Goal: Information Seeking & Learning: Learn about a topic

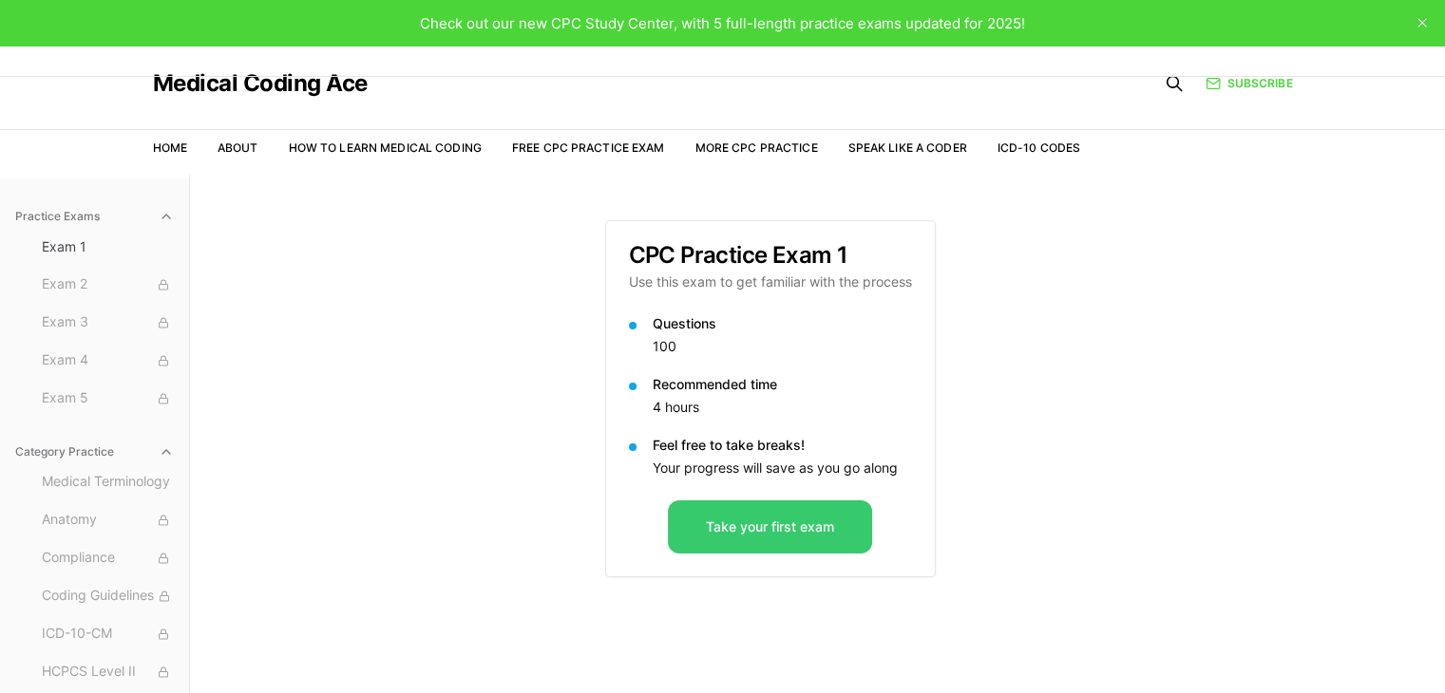
click at [748, 529] on button "Take your first exam" at bounding box center [770, 527] width 204 height 53
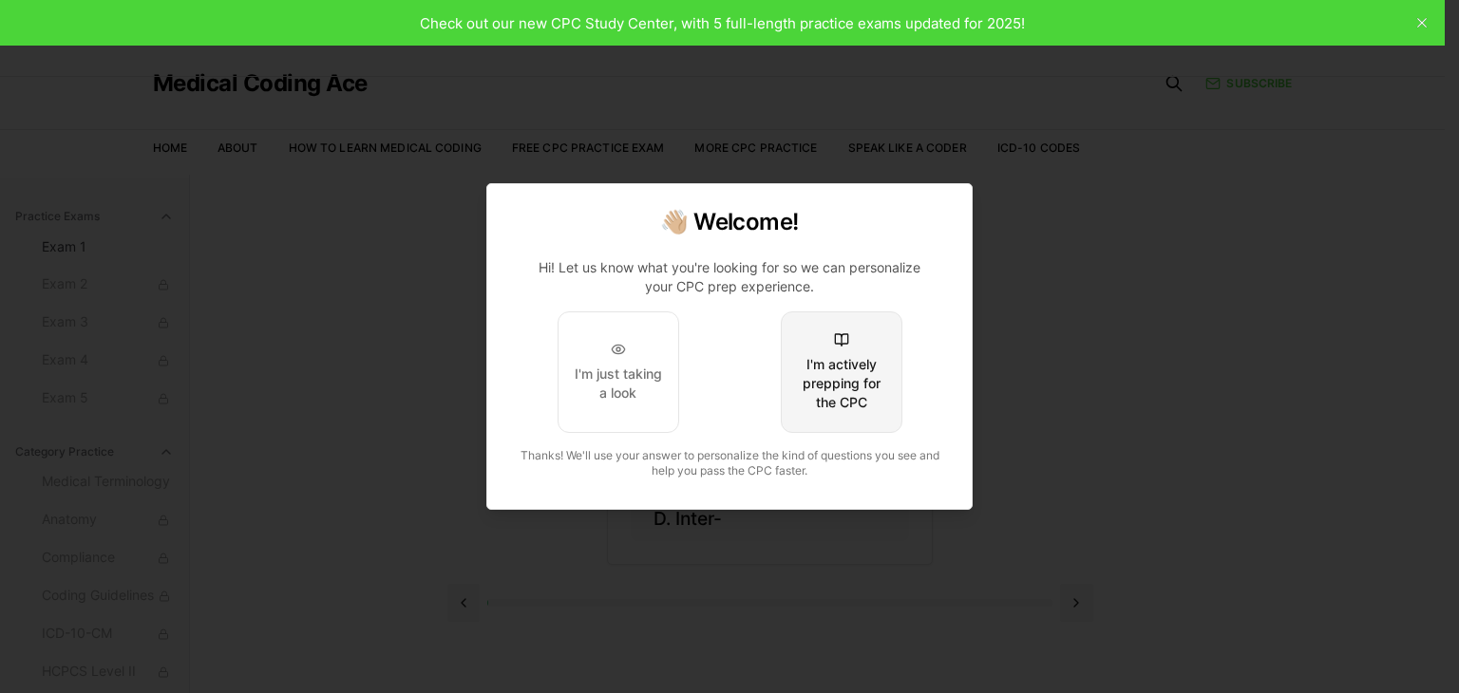
click at [865, 381] on div "I'm actively prepping for the CPC" at bounding box center [841, 383] width 89 height 57
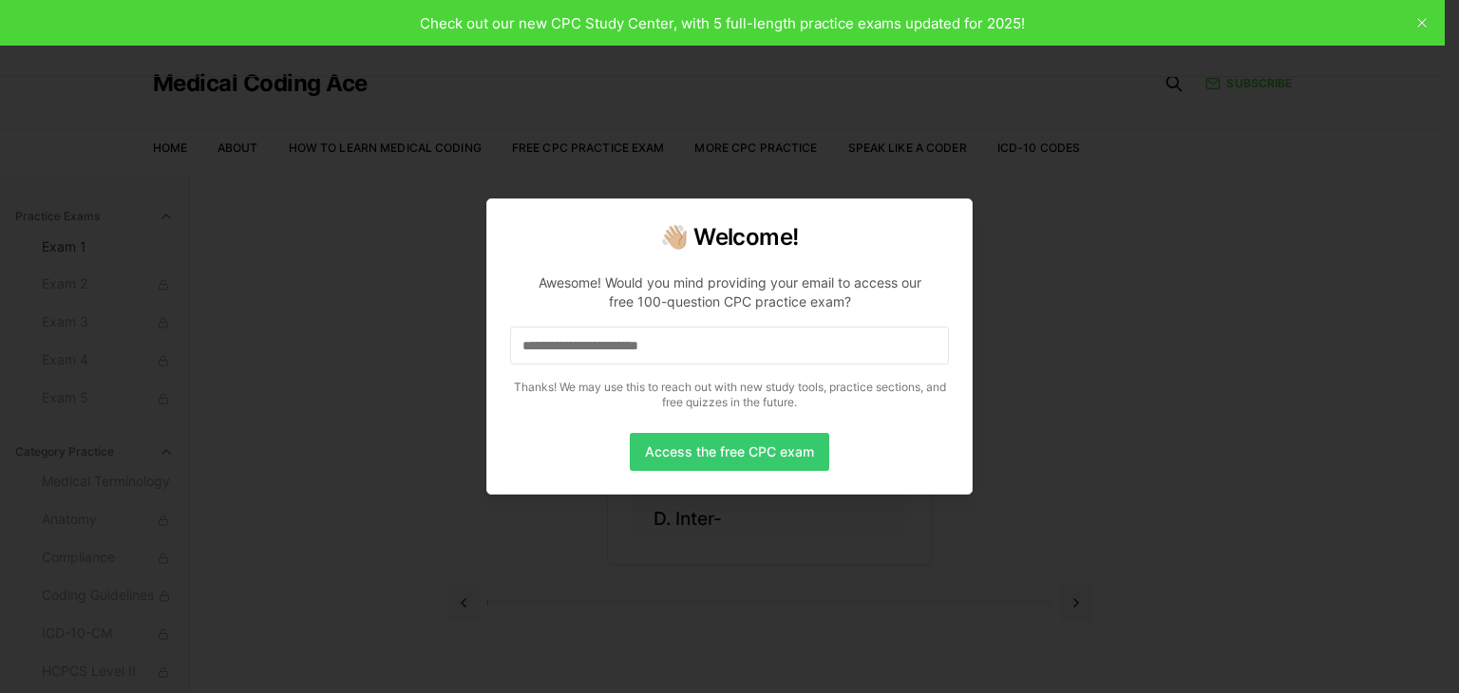
click at [752, 455] on button "Access the free CPC exam" at bounding box center [729, 452] width 199 height 38
click at [665, 391] on p "Thanks! We may use this to reach out with new study tools, practice sections, a…" at bounding box center [729, 395] width 439 height 30
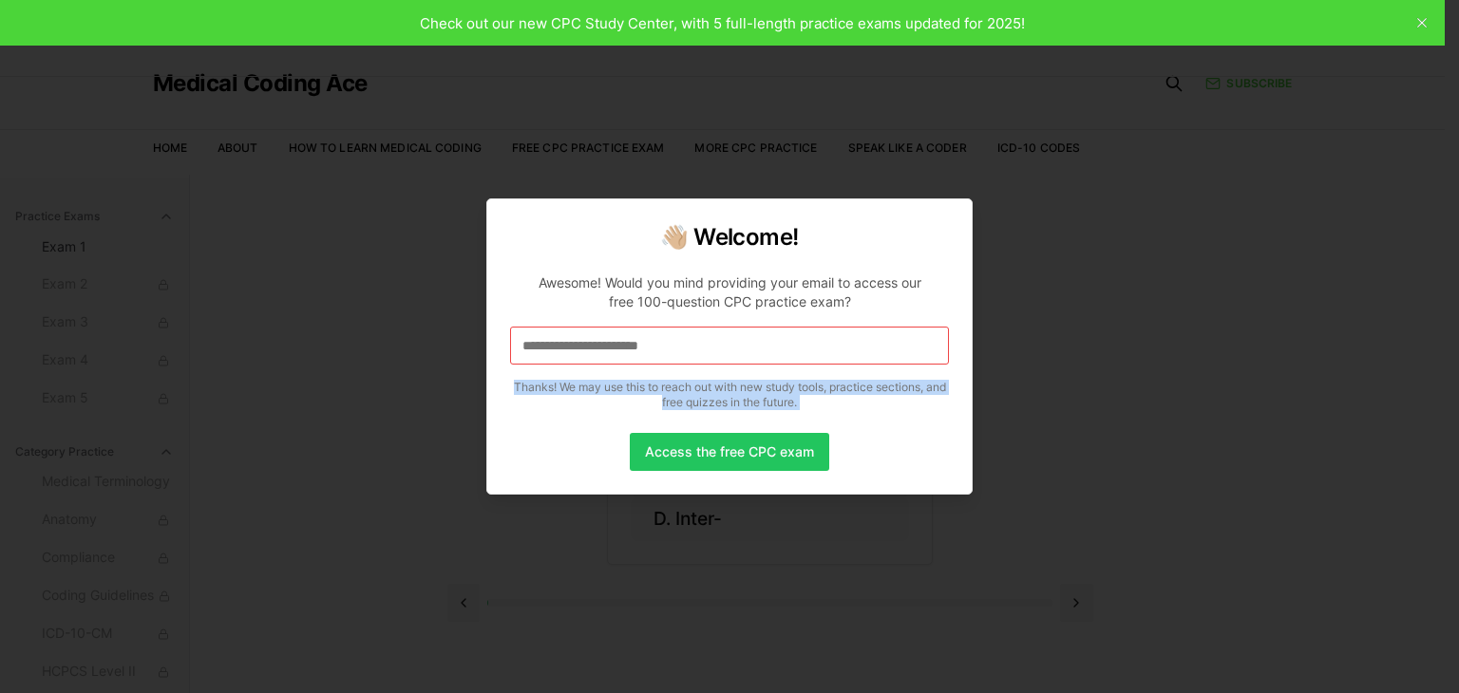
click at [665, 391] on p "Thanks! We may use this to reach out with new study tools, practice sections, a…" at bounding box center [729, 395] width 439 height 30
click at [616, 402] on p "Thanks! We may use this to reach out with new study tools, practice sections, a…" at bounding box center [729, 395] width 439 height 30
drag, startPoint x: 836, startPoint y: 408, endPoint x: 502, endPoint y: 389, distance: 334.9
click at [502, 389] on div "👋🏼 Welcome! Awesome! Would you mind providing your email to access our free 100…" at bounding box center [729, 347] width 486 height 296
click at [589, 391] on p "Thanks! We may use this to reach out with new study tools, practice sections, a…" at bounding box center [729, 395] width 439 height 30
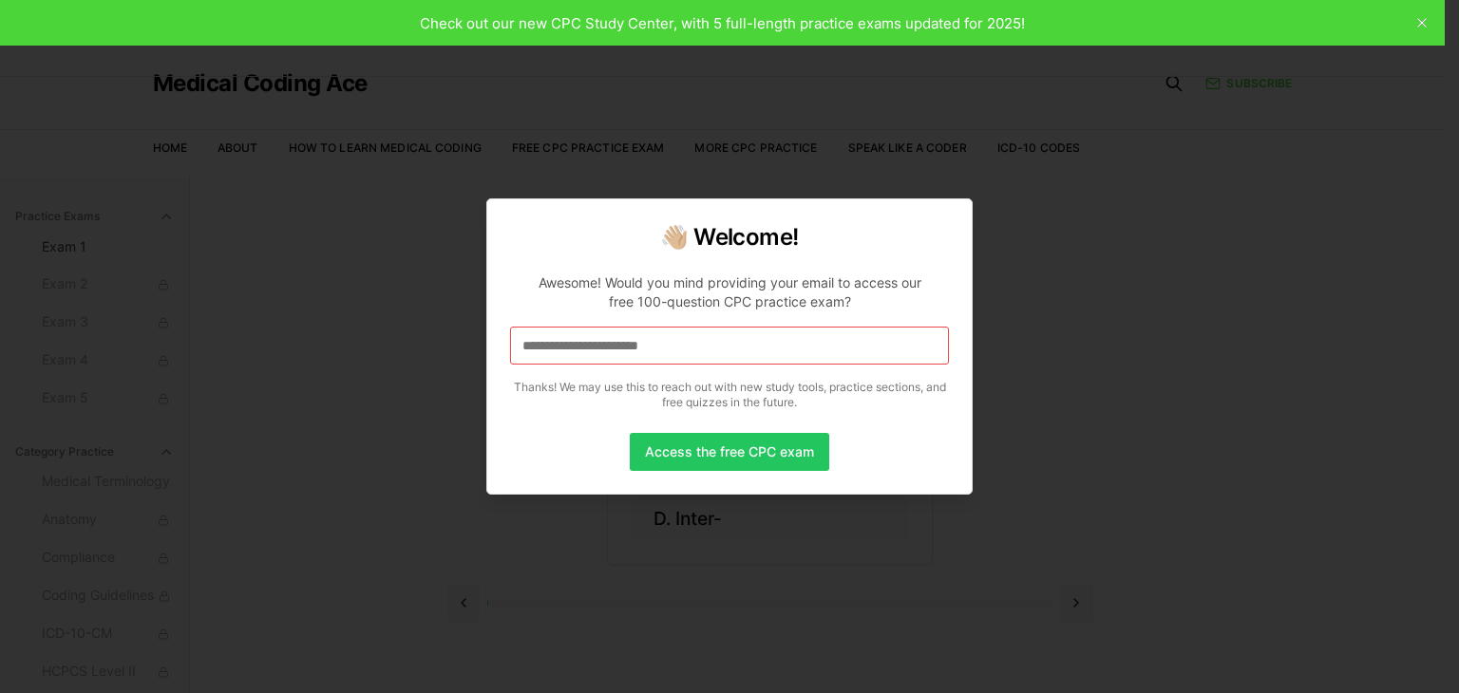
click at [634, 286] on div "Awesome! Would you mind providing your email to access our free 100-question CP…" at bounding box center [729, 293] width 408 height 38
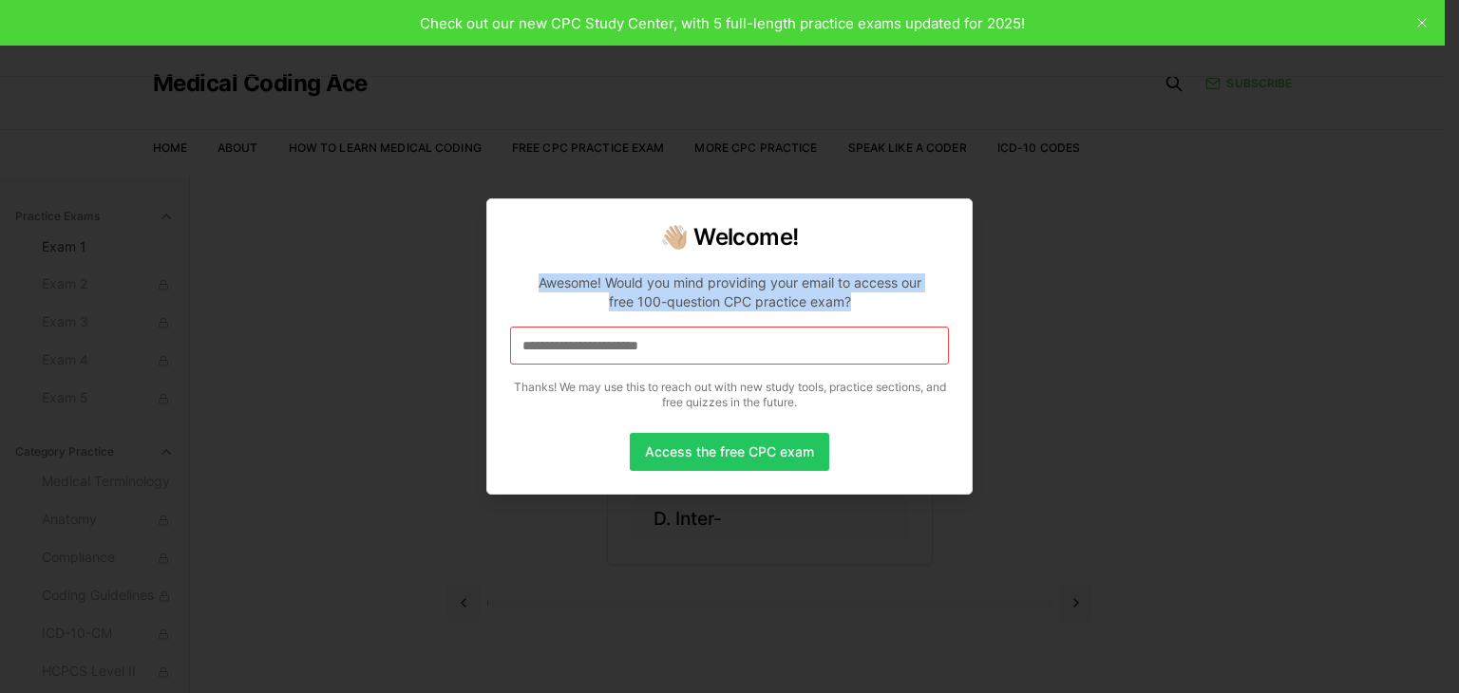
click at [634, 286] on div "Awesome! Would you mind providing your email to access our free 100-question CP…" at bounding box center [729, 293] width 408 height 38
click at [692, 463] on button "Access the free CPC exam" at bounding box center [729, 452] width 199 height 38
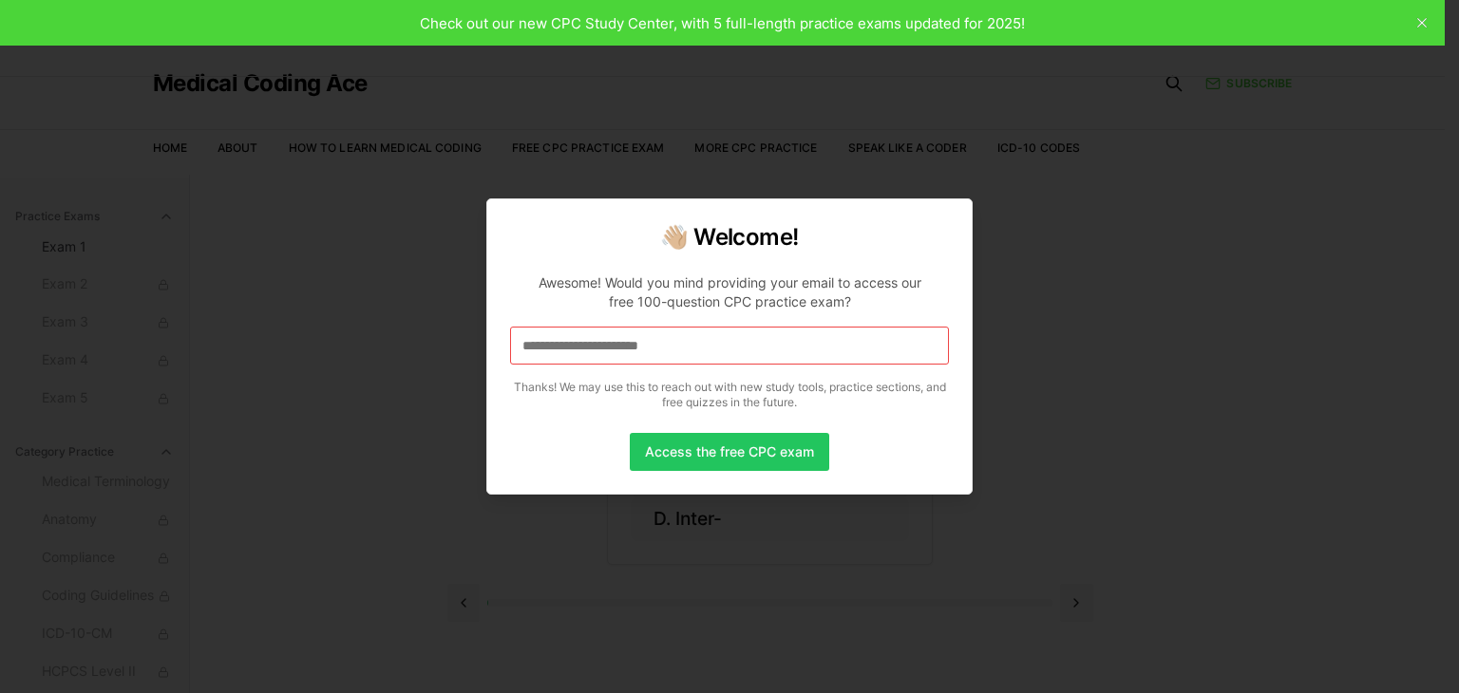
click at [579, 341] on input at bounding box center [729, 346] width 439 height 38
click at [340, 348] on div at bounding box center [729, 346] width 1459 height 693
